Goal: Information Seeking & Learning: Learn about a topic

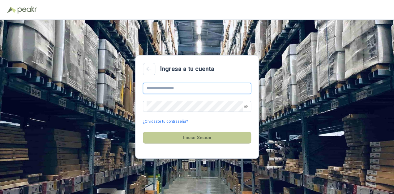
type input "**********"
click at [194, 137] on button "Iniciar Sesión" at bounding box center [197, 137] width 108 height 12
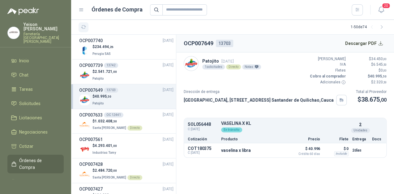
click at [82, 25] on icon "button" at bounding box center [83, 26] width 5 height 5
click at [36, 145] on ul "Inicio Chat Tareas Solicitudes Licitaciones Negociaciones Cotizar Órdenes de Co…" at bounding box center [35, 117] width 71 height 124
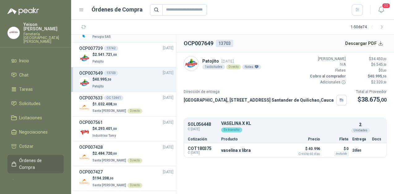
scroll to position [25, 0]
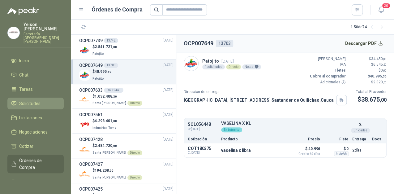
click at [41, 100] on li "Solicitudes" at bounding box center [35, 103] width 49 height 7
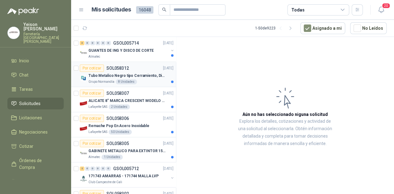
click at [136, 73] on p "Tubo Metalico Negro tipo Cerramiento, Diametro 1-1/2", Espesor 2mm, Longitud 6m" at bounding box center [126, 76] width 77 height 6
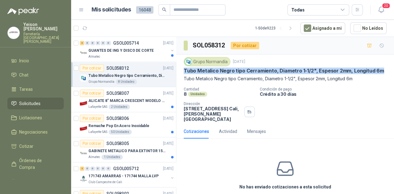
drag, startPoint x: 184, startPoint y: 69, endPoint x: 386, endPoint y: 70, distance: 202.8
click at [386, 70] on div "Grupo Normandía 1 oct, 2025 Tubo Metalico Negro tipo Cerramiento, Diametro 1-1/…" at bounding box center [285, 89] width 218 height 70
copy p "Tubo Metalico Negro tipo Cerramiento, Diametro 1-1/2", Espesor 2mm, Longitud 6m"
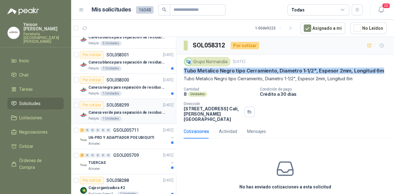
scroll to position [173, 0]
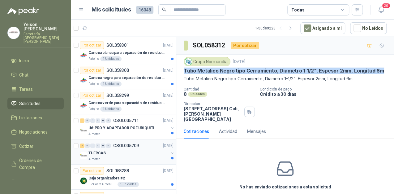
click at [113, 153] on div "TUERCAS" at bounding box center [128, 152] width 80 height 7
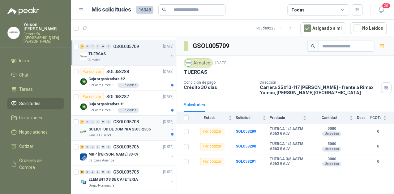
scroll to position [322, 0]
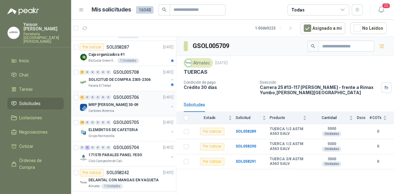
click at [116, 111] on div "Cartones America" at bounding box center [128, 110] width 80 height 5
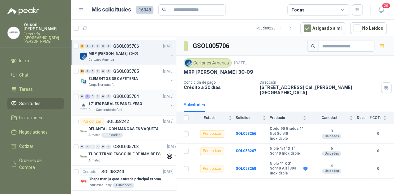
scroll to position [445, 0]
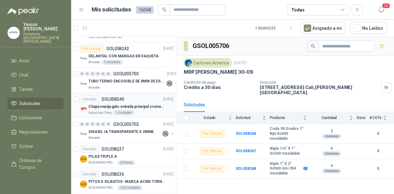
click at [124, 105] on p "Chapa manija gato entrada principal cromado mate llave de seguridad" at bounding box center [126, 106] width 77 height 6
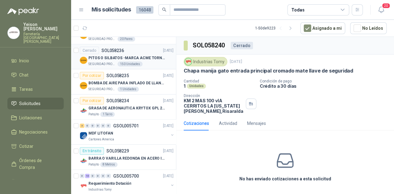
scroll to position [569, 0]
click at [126, 108] on p "GRASA DE AERONAUTICA KRYTOX GPL 207 (SE ADJUNTA IMAGEN DE REFERENCIA)" at bounding box center [126, 108] width 77 height 6
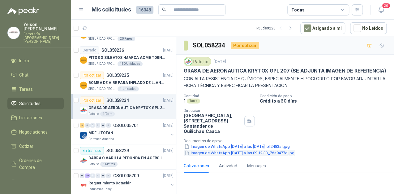
click at [246, 156] on button "Imagen de WhatsApp 2025-09-30 a las 09.12.33_7da9477d.jpg" at bounding box center [239, 152] width 111 height 6
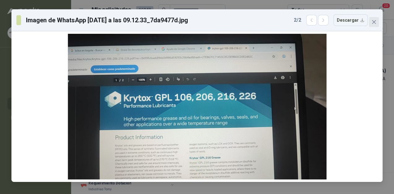
click at [377, 23] on span "Close" at bounding box center [374, 21] width 10 height 5
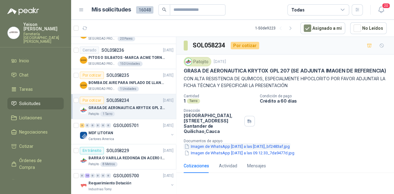
click at [235, 149] on button "Imagen de WhatsApp 2025-09-30 a las 09.10.18_bf2483af.jpg" at bounding box center [237, 146] width 107 height 6
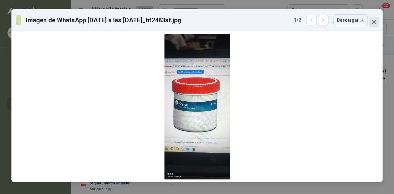
click at [373, 19] on button "Close" at bounding box center [374, 22] width 10 height 10
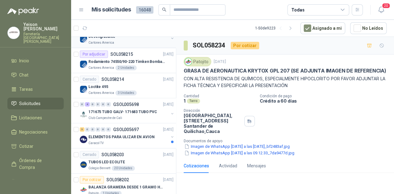
scroll to position [742, 0]
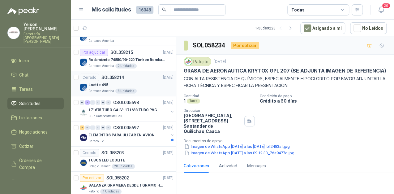
click at [148, 84] on div "Loctite 495" at bounding box center [130, 84] width 85 height 7
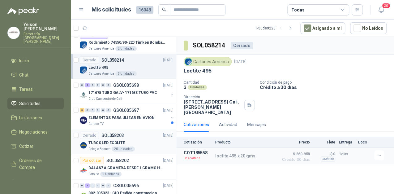
scroll to position [792, 0]
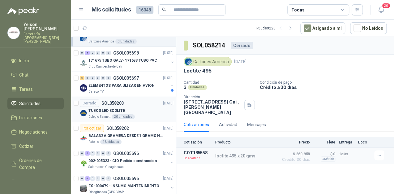
click at [133, 108] on div "TUBOS LED ECOLITE" at bounding box center [130, 110] width 85 height 7
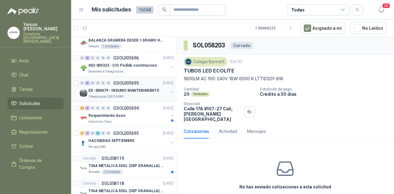
scroll to position [890, 0]
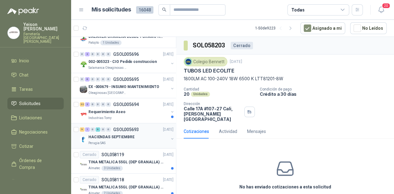
click at [134, 134] on div "HACIENDAS SEPTIEMBRE" at bounding box center [128, 136] width 80 height 7
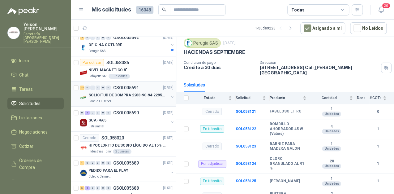
scroll to position [1064, 0]
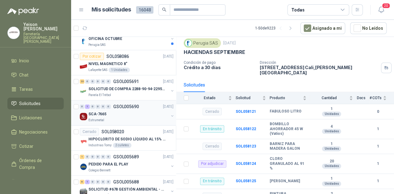
click at [136, 117] on div "Estrumetal" at bounding box center [128, 119] width 80 height 5
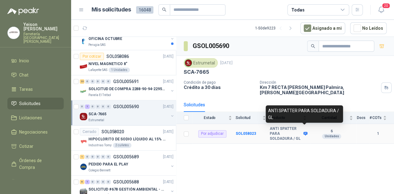
click at [305, 132] on icon at bounding box center [305, 134] width 4 height 4
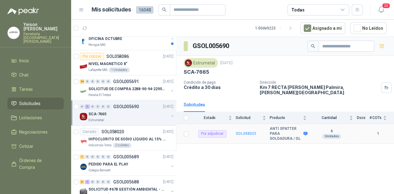
click at [249, 131] on b "SOL058023" at bounding box center [246, 133] width 20 height 4
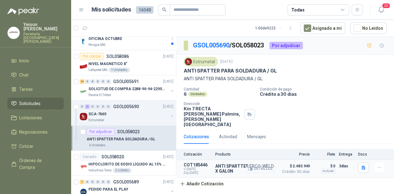
click at [253, 164] on button "Detalles" at bounding box center [260, 168] width 29 height 8
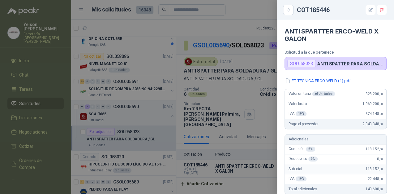
scroll to position [25, 0]
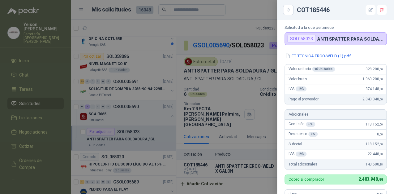
click at [250, 81] on div at bounding box center [197, 97] width 394 height 194
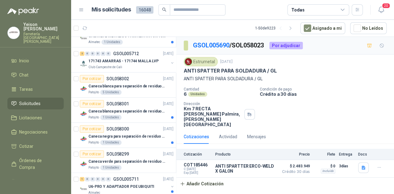
scroll to position [0, 0]
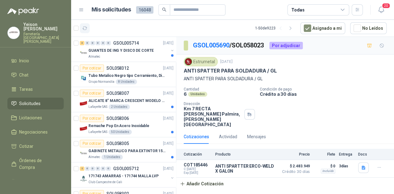
click at [86, 27] on icon "button" at bounding box center [84, 28] width 5 height 5
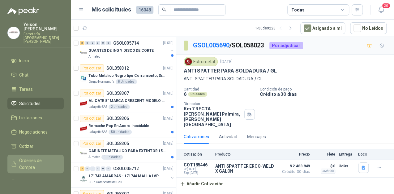
click at [35, 157] on span "Órdenes de Compra" at bounding box center [38, 164] width 39 height 14
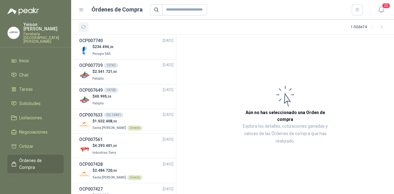
click at [86, 30] on button "button" at bounding box center [84, 27] width 10 height 10
click at [85, 30] on button "button" at bounding box center [84, 27] width 10 height 10
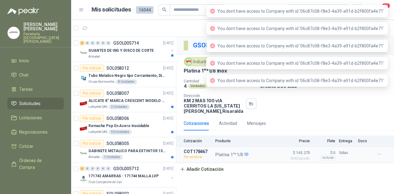
click at [186, 21] on article "1 - 50 de 9223 Asignado a mi No Leídos" at bounding box center [232, 28] width 323 height 17
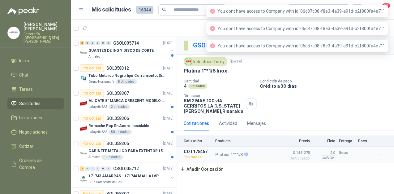
click at [195, 40] on div "GSOL005433 / SOL055746 Por adjudicar" at bounding box center [285, 46] width 218 height 18
click at [194, 29] on article "1 - 50 de 9223 Asignado a mi No Leídos" at bounding box center [232, 28] width 323 height 17
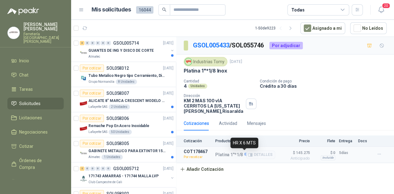
click at [245, 152] on icon at bounding box center [246, 154] width 4 height 4
click at [259, 155] on button "Detalles" at bounding box center [260, 154] width 29 height 8
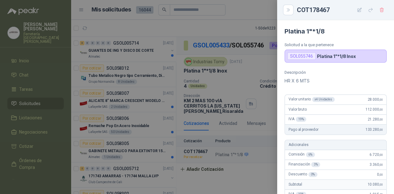
scroll to position [214, 0]
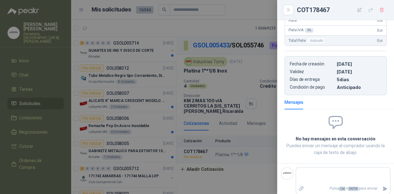
click at [251, 129] on div at bounding box center [197, 97] width 394 height 194
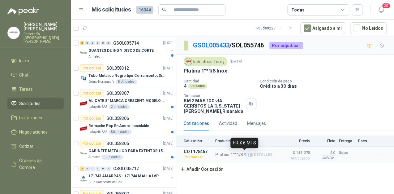
click at [245, 153] on icon at bounding box center [246, 154] width 5 height 5
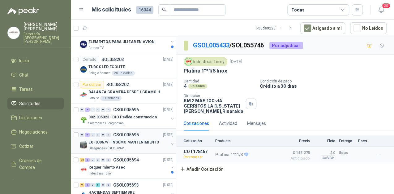
scroll to position [890, 0]
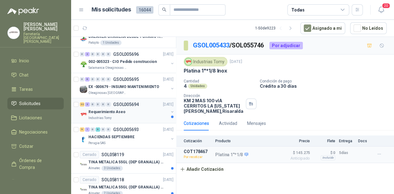
click at [134, 113] on div "Requerimiento Aseo" at bounding box center [128, 111] width 80 height 7
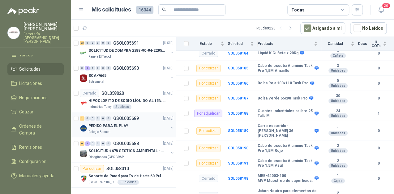
scroll to position [38, 0]
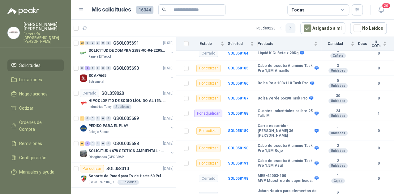
click at [291, 28] on icon "button" at bounding box center [290, 28] width 5 height 5
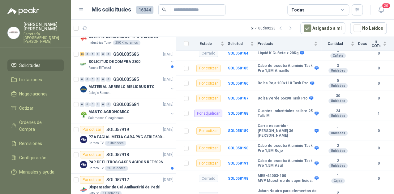
scroll to position [0, 0]
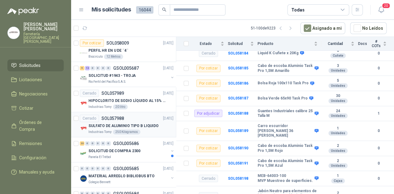
click at [152, 120] on div "Cerrado SOL057988 [DATE]" at bounding box center [127, 117] width 94 height 7
click at [130, 124] on p "SULFATO DE ALUMINIO TIPO B LIQUIDO" at bounding box center [123, 126] width 70 height 6
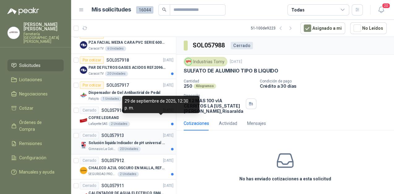
scroll to position [198, 0]
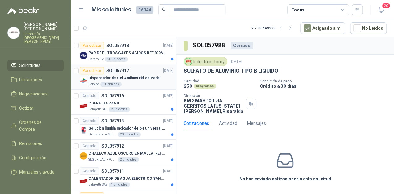
click at [123, 75] on p "Dispensador de Gel Antibactirial de Pedal" at bounding box center [124, 78] width 72 height 6
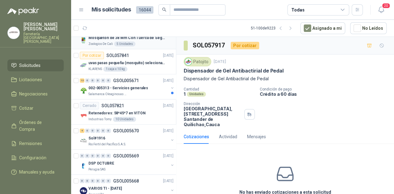
scroll to position [841, 0]
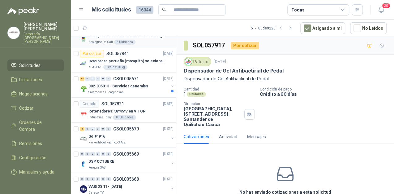
click at [132, 104] on div "Cerrado SOL057821 [DATE]" at bounding box center [127, 103] width 94 height 7
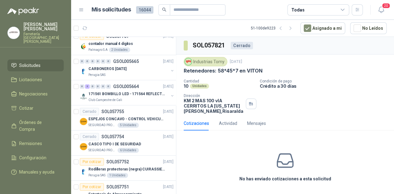
scroll to position [1054, 0]
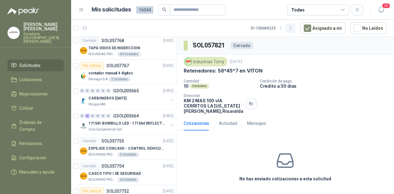
click at [293, 28] on icon "button" at bounding box center [290, 28] width 5 height 5
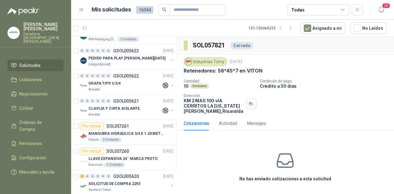
scroll to position [668, 0]
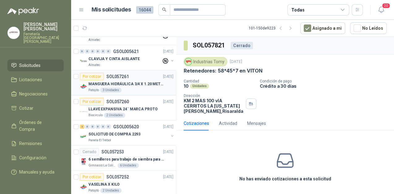
click at [132, 87] on div "Patojito 3 Unidades" at bounding box center [130, 89] width 85 height 5
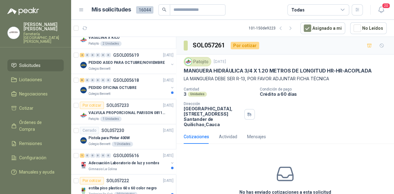
scroll to position [841, 0]
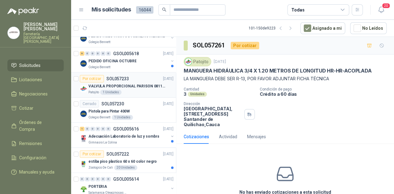
click at [132, 87] on div "VALVULA PROPORCIONAL PARISON 0811404612 / 4WRPEH6C4 REXROTH" at bounding box center [130, 85] width 85 height 7
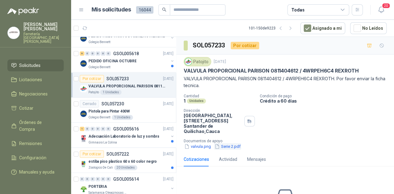
click at [226, 145] on button "Serie 2.pdf" at bounding box center [227, 146] width 27 height 6
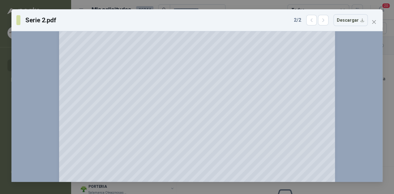
scroll to position [148, 0]
click at [374, 20] on icon "close" at bounding box center [373, 21] width 5 height 5
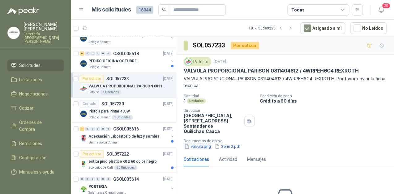
click at [198, 146] on button "valvula.png" at bounding box center [198, 146] width 28 height 6
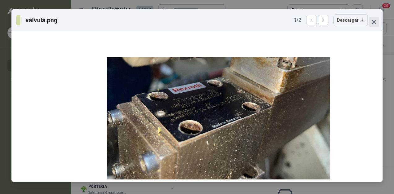
click at [373, 21] on icon "close" at bounding box center [374, 22] width 4 height 4
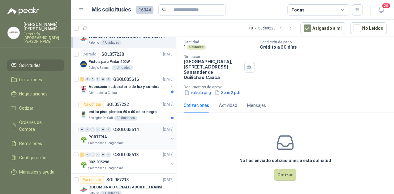
scroll to position [915, 0]
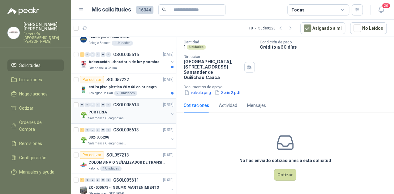
click at [126, 109] on div "PORTERIA" at bounding box center [128, 111] width 80 height 7
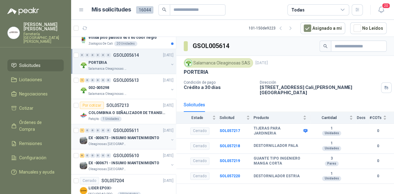
scroll to position [1014, 0]
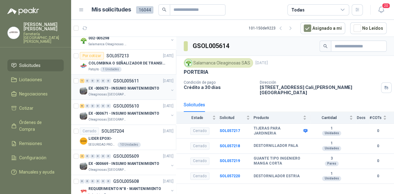
click at [133, 85] on p "EX -000673 - INSUMO MANTENIMIENTO" at bounding box center [123, 88] width 71 height 6
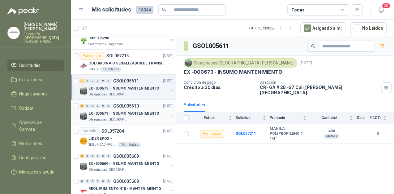
click at [149, 112] on p "EX -000671 - INSUMO MANTENIMIENTO" at bounding box center [123, 113] width 71 height 6
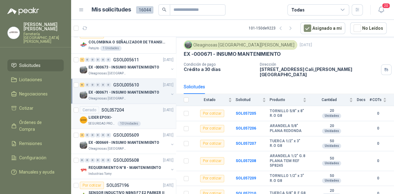
scroll to position [1064, 0]
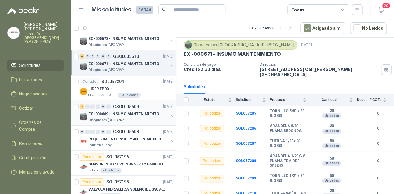
click at [140, 117] on div "Oleaginosas [GEOGRAPHIC_DATA][PERSON_NAME]" at bounding box center [128, 119] width 80 height 5
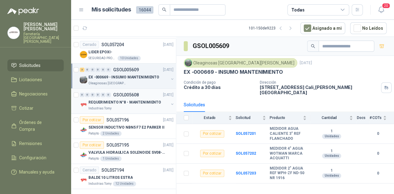
scroll to position [1104, 0]
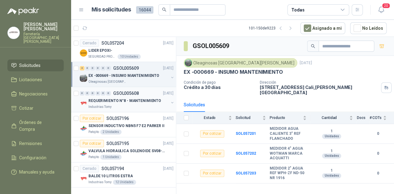
click at [136, 104] on div "Industrias Tomy" at bounding box center [128, 106] width 80 height 5
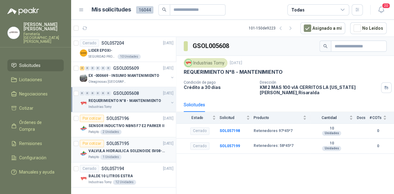
click at [117, 148] on p "VALVULA HIDRAULICA SOLENOIDE SV08-20 REF : SV08-3B-N-24DC-DG NORMALMENTE CERRADA" at bounding box center [126, 151] width 77 height 6
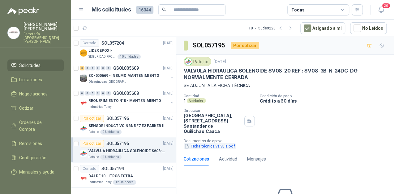
click at [205, 144] on button "Ficha técnica válvula.pdf" at bounding box center [210, 146] width 52 height 6
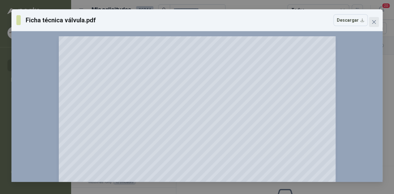
click at [373, 24] on icon "close" at bounding box center [373, 21] width 5 height 5
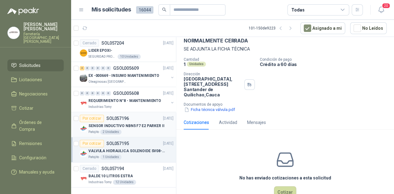
scroll to position [49, 0]
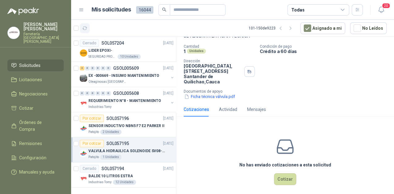
click at [84, 27] on icon "button" at bounding box center [85, 28] width 5 height 3
click at [283, 27] on icon "button" at bounding box center [280, 28] width 5 height 5
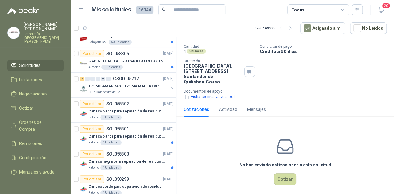
scroll to position [0, 0]
